Goal: Information Seeking & Learning: Learn about a topic

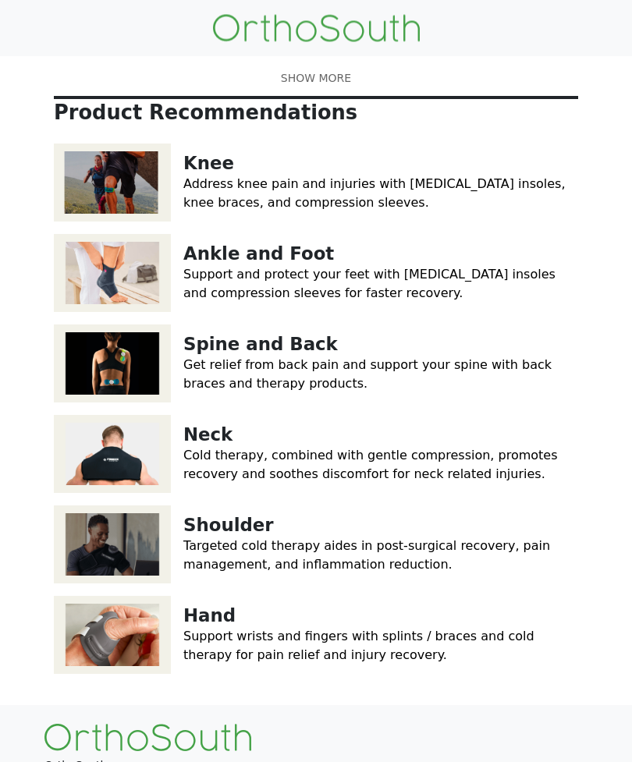
scroll to position [137, 0]
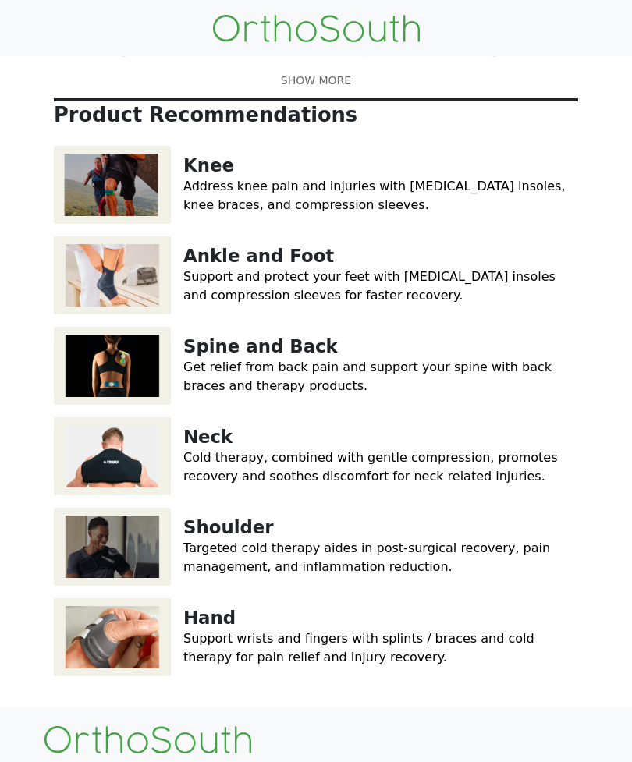
click at [136, 560] on img at bounding box center [112, 547] width 117 height 78
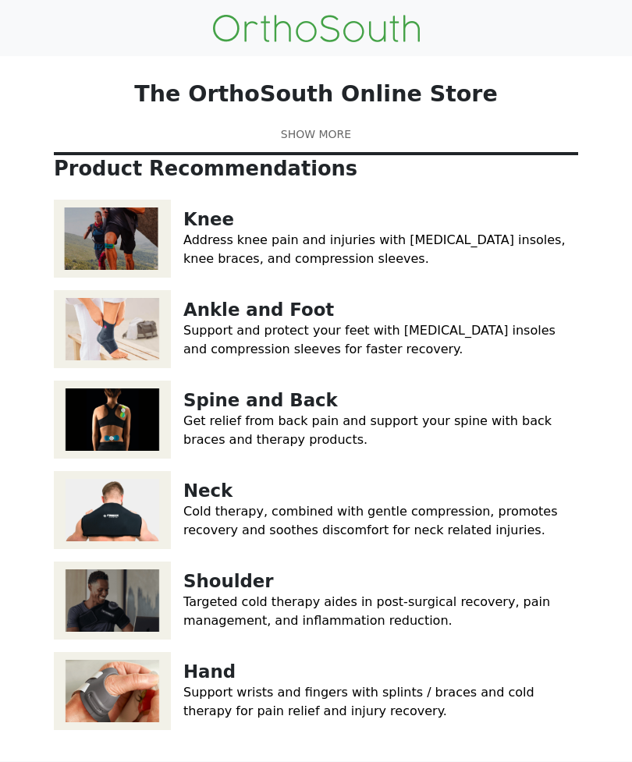
scroll to position [186, 0]
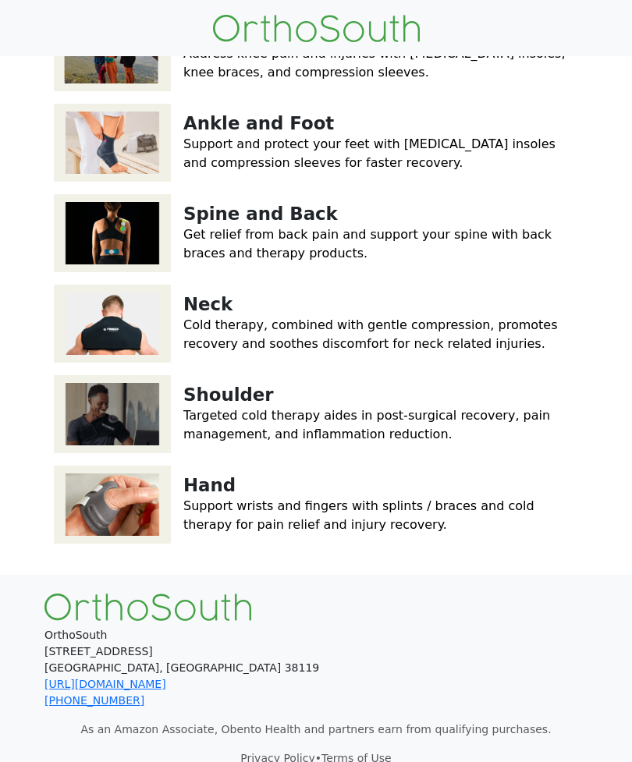
click at [193, 314] on link "Neck" at bounding box center [207, 304] width 49 height 20
click at [169, 272] on img at bounding box center [112, 233] width 117 height 78
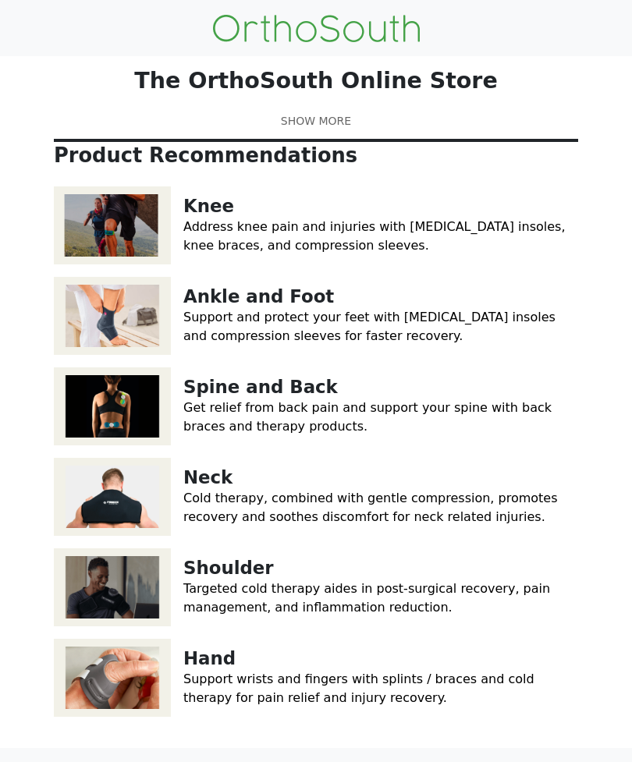
scroll to position [0, 0]
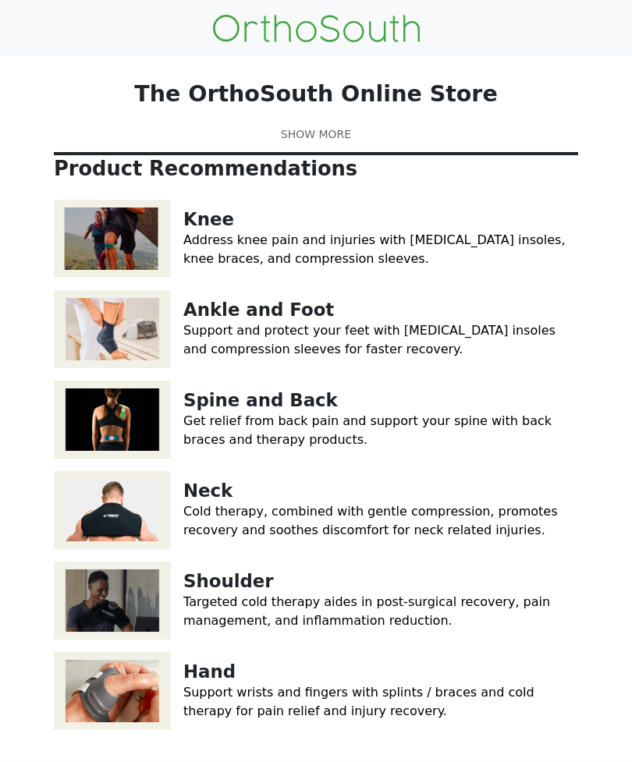
click at [321, 143] on link at bounding box center [316, 134] width 524 height 16
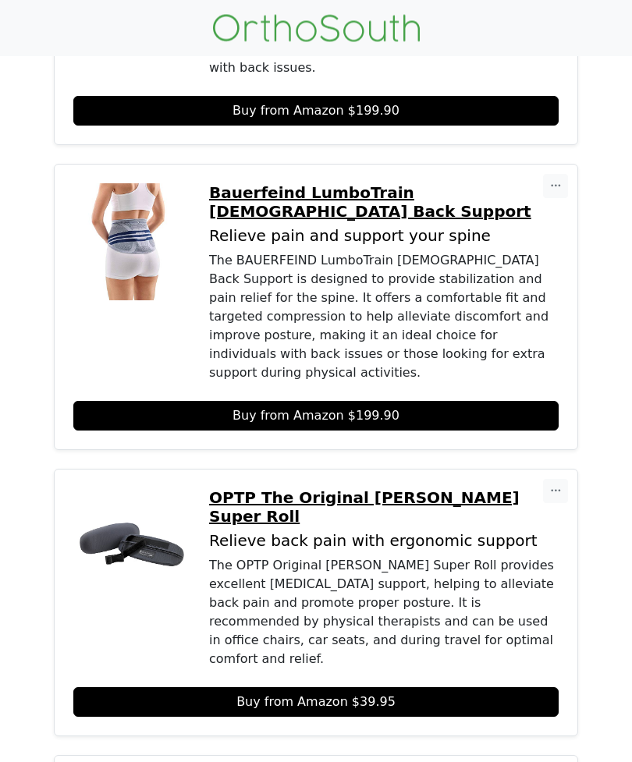
scroll to position [665, 0]
